Goal: Find specific page/section: Find specific page/section

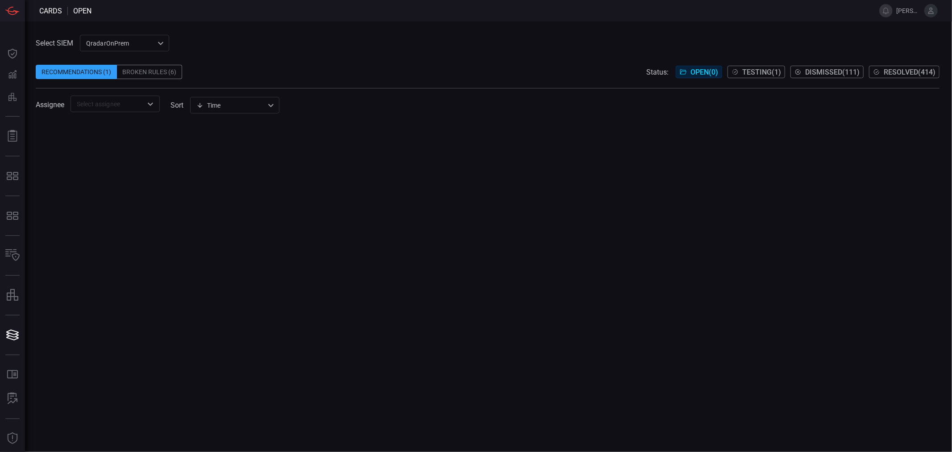
click at [104, 43] on div "QradarOnPrem 5aadb41e-e732-4a7a-884f-5c29e918b1b8 ​" at bounding box center [124, 43] width 89 height 17
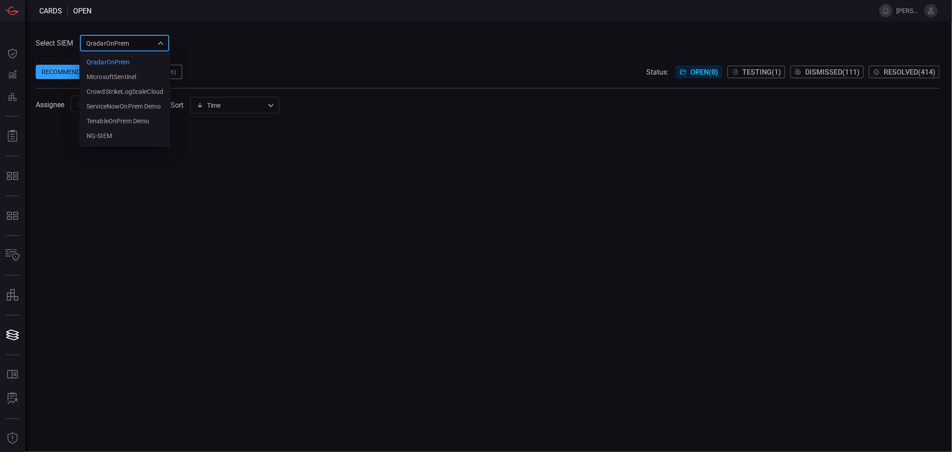
click at [119, 144] on ul "QradarOnPrem MicrosoftSentinel CrowdStrikeLogScaleCloud ServiceNowOnPrem Demo T…" at bounding box center [124, 99] width 91 height 96
click at [119, 141] on li "NG-SIEM" at bounding box center [124, 136] width 91 height 15
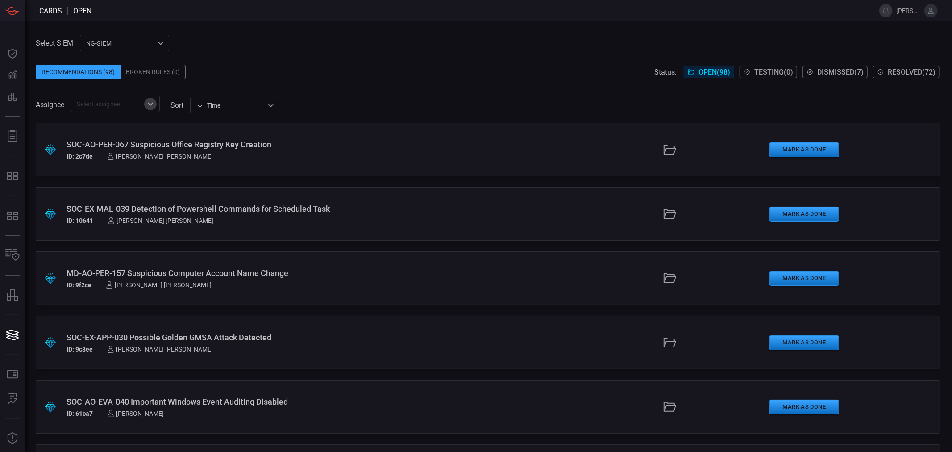
click at [152, 104] on icon "Open" at bounding box center [150, 103] width 5 height 3
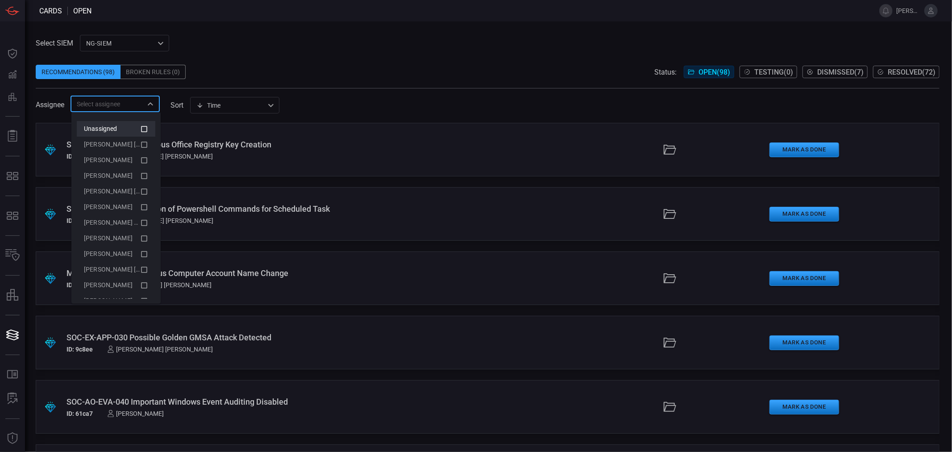
click at [140, 128] on icon at bounding box center [144, 129] width 8 height 11
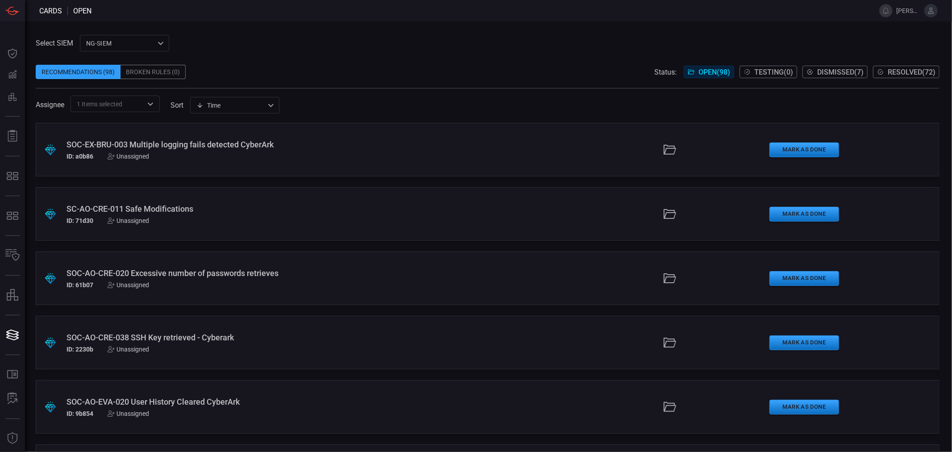
click at [367, 112] on div "Assignee 1 Items selected ​ sort Time visibleUpdateTime ​" at bounding box center [488, 104] width 904 height 17
click at [138, 112] on body "Cards open [PERSON_NAME].pajas Dashboard Dashboard Detections Detections Preven…" at bounding box center [476, 226] width 952 height 452
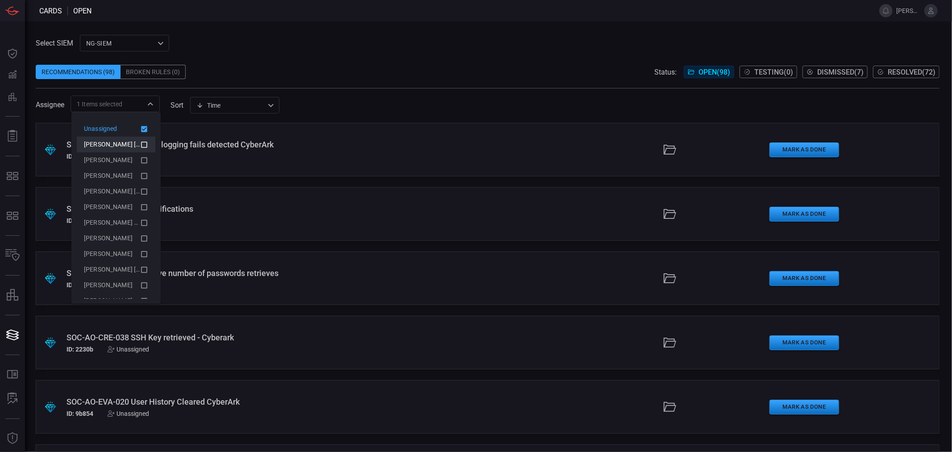
click at [128, 144] on span "[PERSON_NAME] [PERSON_NAME] (Myself)" at bounding box center [145, 144] width 123 height 7
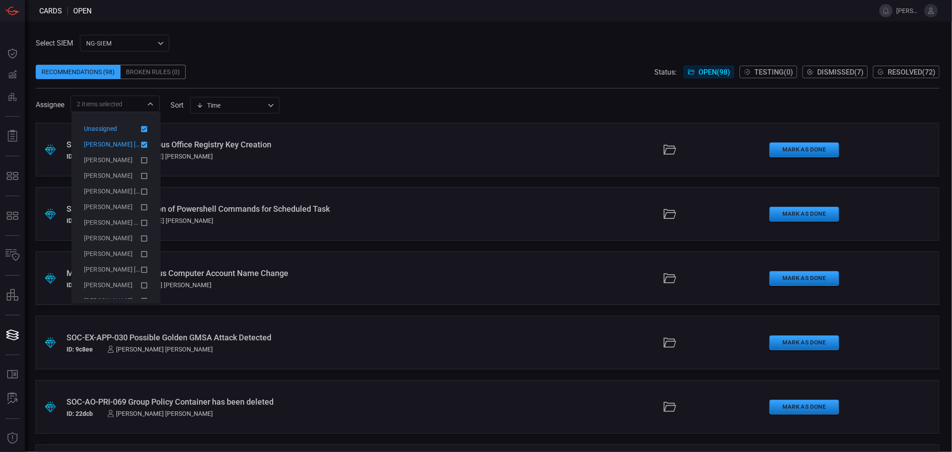
click at [141, 131] on icon at bounding box center [144, 129] width 6 height 6
click at [334, 63] on span at bounding box center [488, 57] width 904 height 13
click at [360, 58] on span at bounding box center [488, 57] width 904 height 13
click at [151, 100] on icon "Close" at bounding box center [150, 104] width 11 height 11
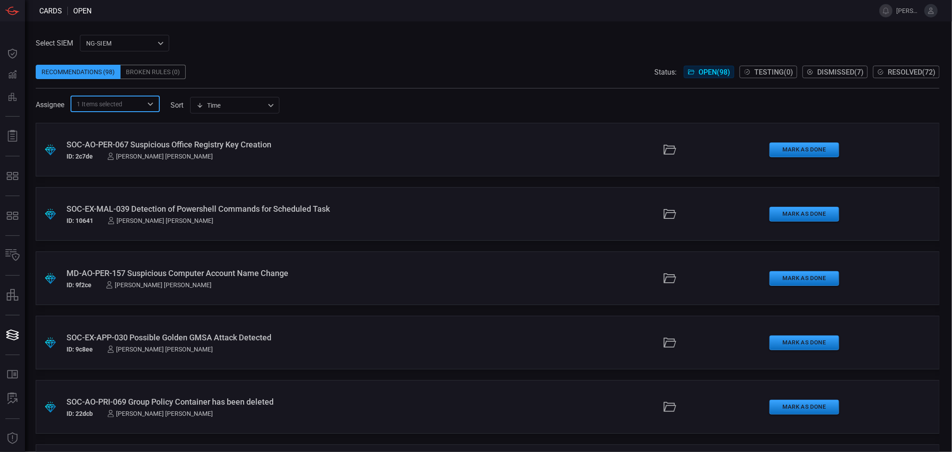
click at [215, 206] on div "SOC-EX-MAL-039 Detection of Powershell Commands for Scheduled Task" at bounding box center [232, 208] width 331 height 9
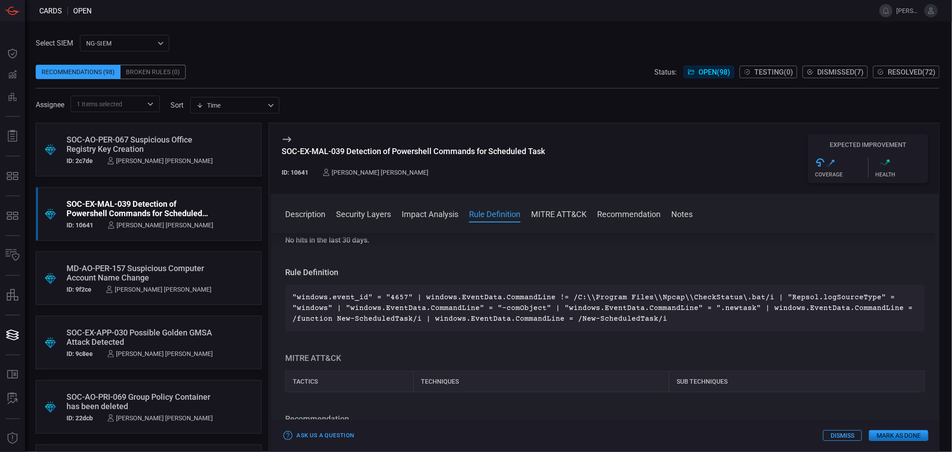
scroll to position [248, 0]
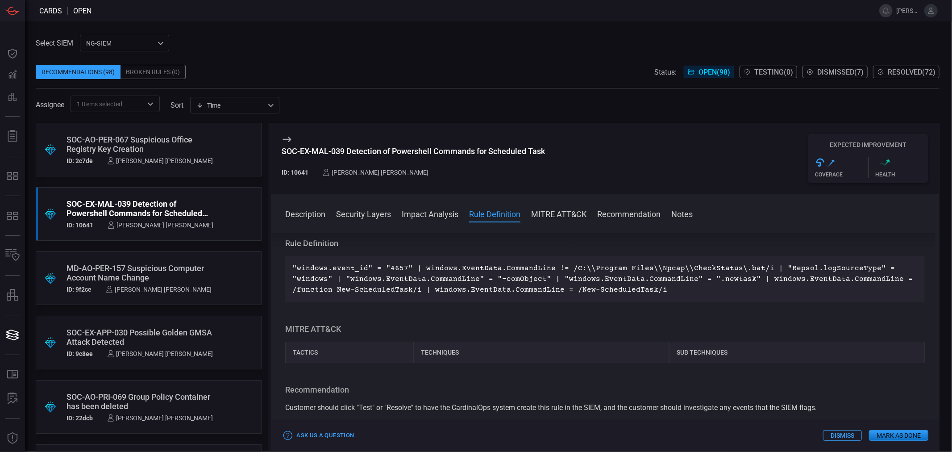
click at [301, 69] on div "Recommendations (98) Broken Rules (0) Status: Open ( 98 ) Testing ( 0 ) Dismiss…" at bounding box center [488, 72] width 904 height 14
click at [141, 99] on input "text" at bounding box center [132, 103] width 20 height 11
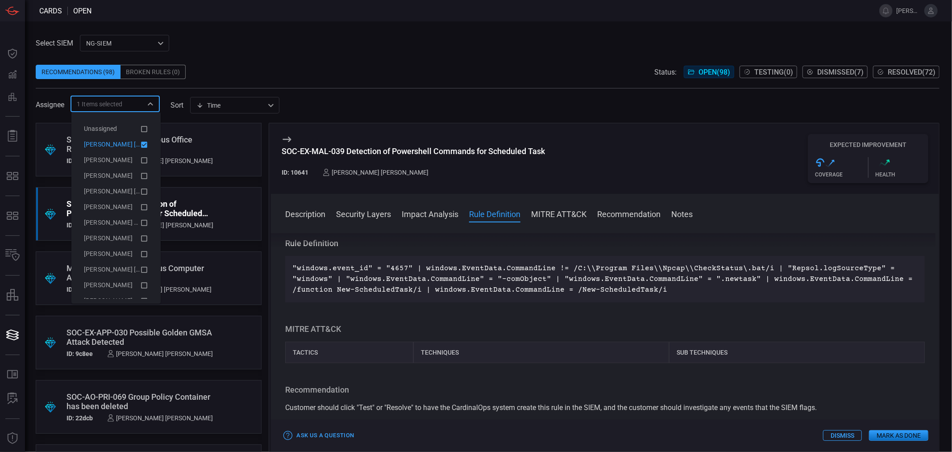
click at [141, 143] on icon at bounding box center [144, 145] width 6 height 6
click at [141, 126] on icon at bounding box center [144, 129] width 6 height 6
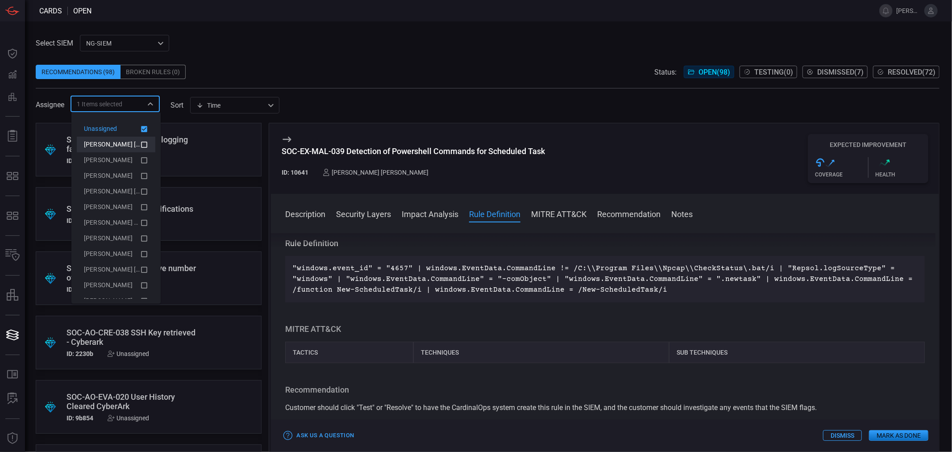
click at [334, 68] on div "Recommendations (98) Broken Rules (0) Status: Open ( 98 ) Testing ( 0 ) Dismiss…" at bounding box center [488, 72] width 904 height 14
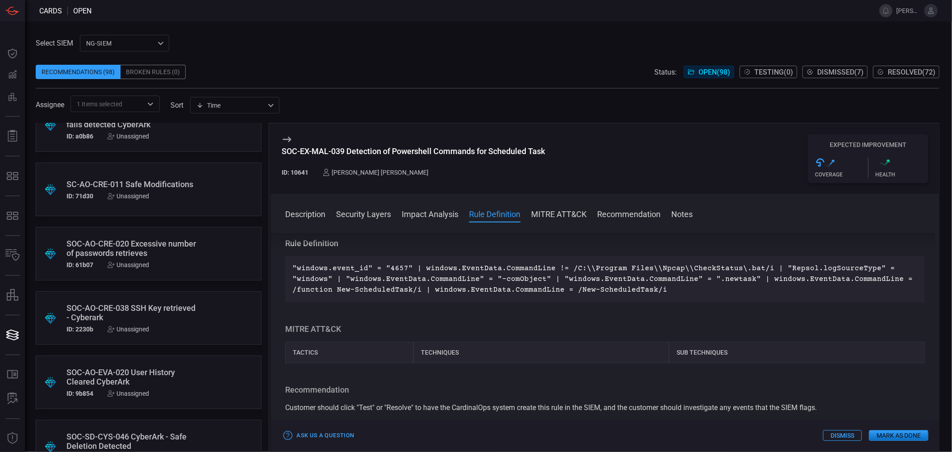
scroll to position [0, 0]
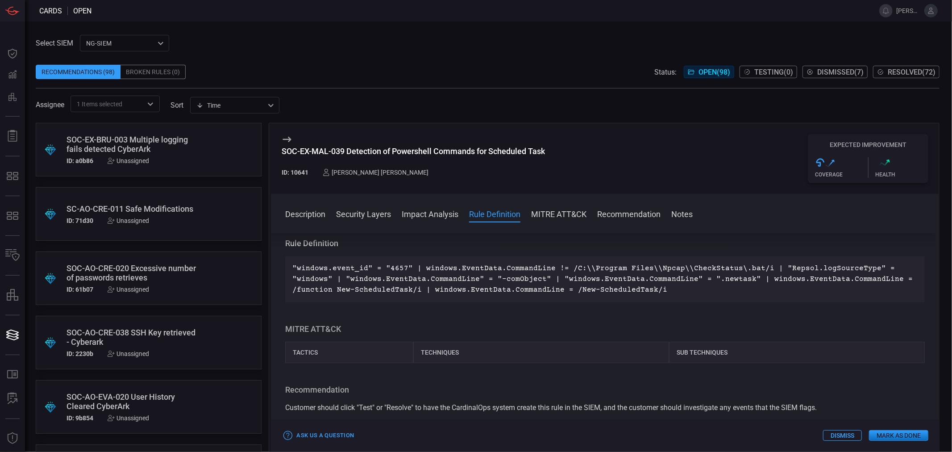
click at [129, 101] on input "text" at bounding box center [132, 103] width 20 height 11
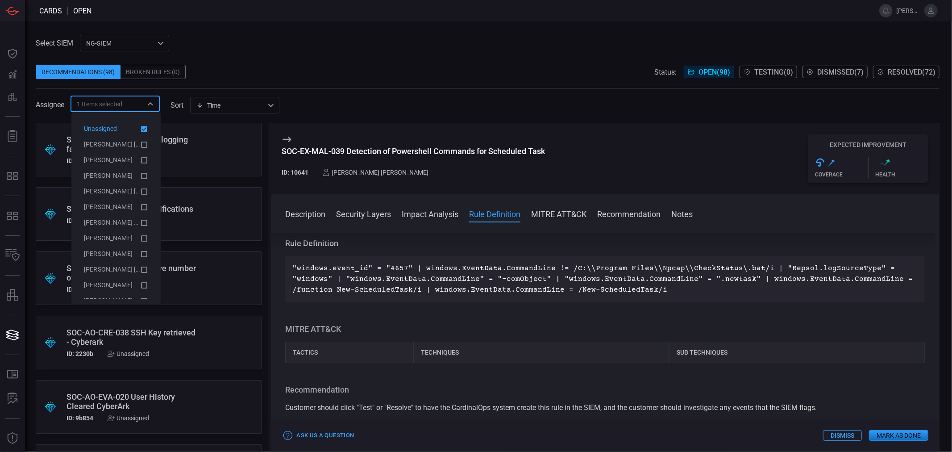
click at [286, 61] on span at bounding box center [488, 57] width 904 height 13
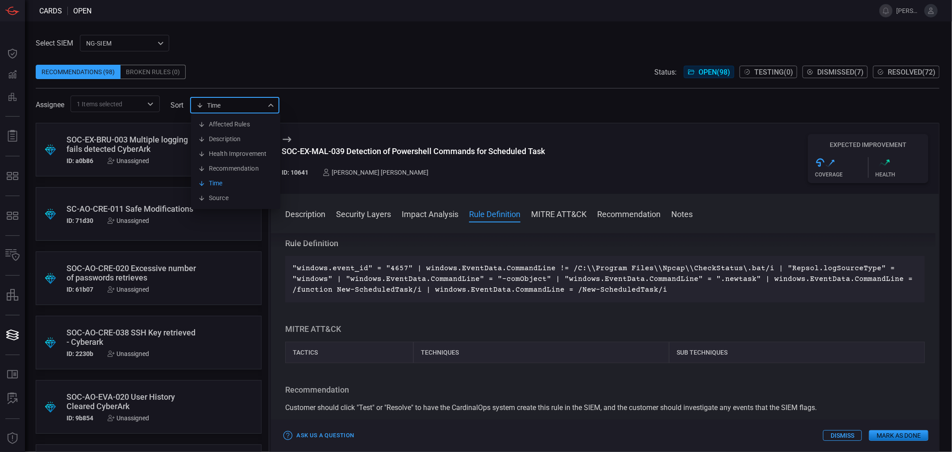
click at [261, 108] on div "Time visibleUpdateTime Affected Rules Description Health Improvement Recommenda…" at bounding box center [234, 105] width 89 height 17
click at [288, 79] on div at bounding box center [476, 226] width 952 height 452
click at [261, 106] on div "Time visibleUpdateTime Affected Rules Description Health Improvement Recommenda…" at bounding box center [234, 105] width 89 height 17
click at [237, 128] on li "Affected Rules" at bounding box center [235, 124] width 89 height 15
click at [238, 107] on div "Affected Rules affectedRules ​" at bounding box center [234, 105] width 89 height 17
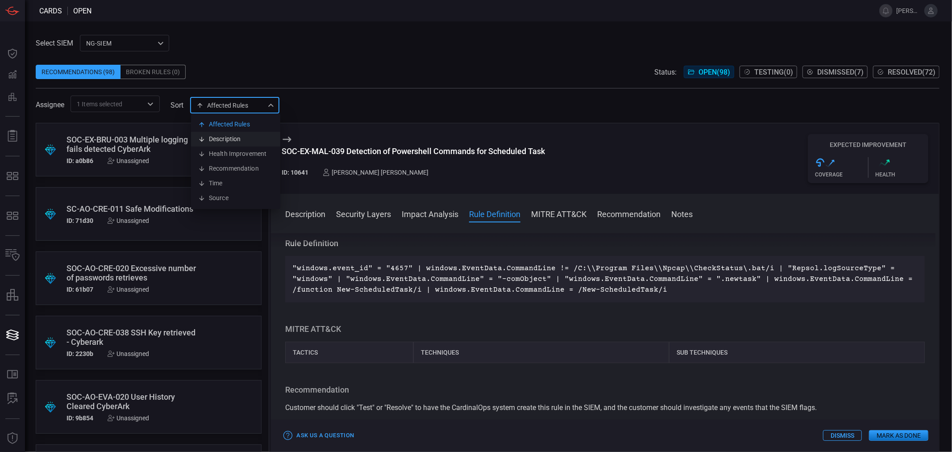
click at [229, 133] on li "Description" at bounding box center [235, 139] width 89 height 15
type input "description"
